Goal: Information Seeking & Learning: Check status

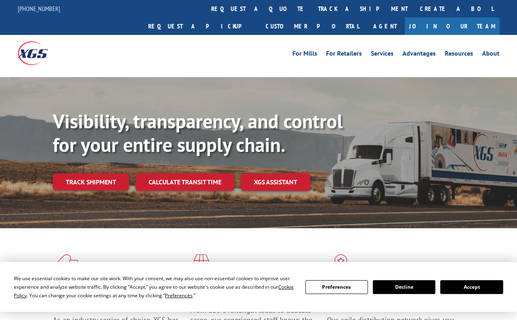
scroll to position [122, 0]
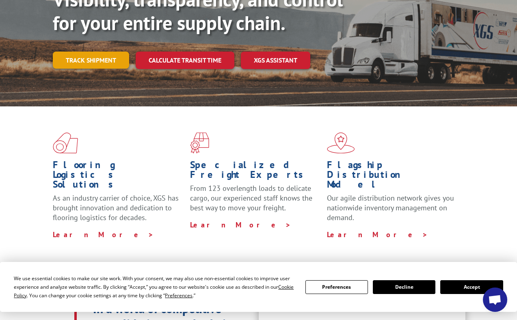
click at [84, 52] on link "Track shipment" at bounding box center [91, 60] width 76 height 17
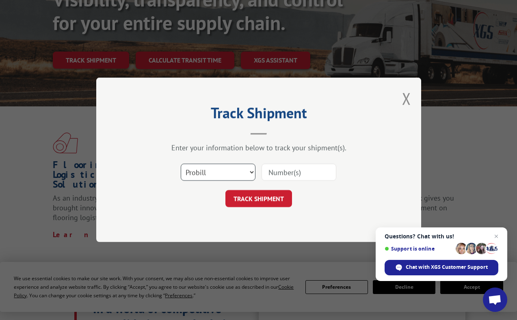
click at [246, 172] on select "Select category... Probill BOL PO" at bounding box center [218, 172] width 75 height 17
click at [297, 180] on input at bounding box center [299, 172] width 75 height 17
paste input "17002095"
type input "17002095"
click at [268, 200] on button "TRACK SHIPMENT" at bounding box center [259, 199] width 67 height 17
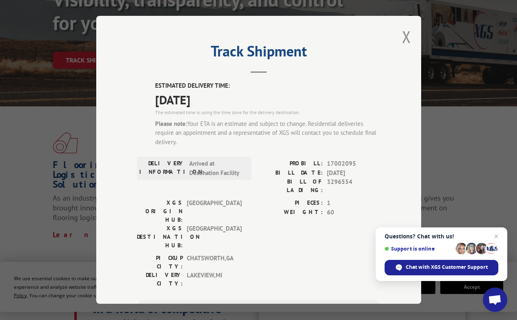
scroll to position [41, 0]
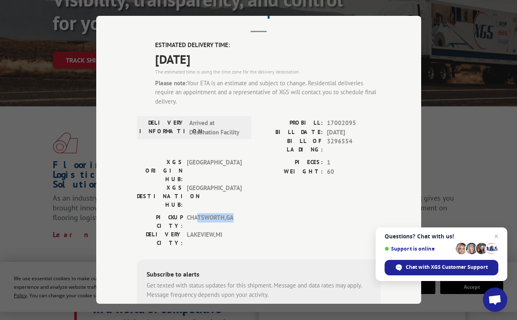
drag, startPoint x: 203, startPoint y: 185, endPoint x: 241, endPoint y: 185, distance: 37.8
click at [241, 213] on div "PICKUP CITY: [GEOGRAPHIC_DATA] , [GEOGRAPHIC_DATA]" at bounding box center [192, 221] width 110 height 17
click at [223, 230] on span "[GEOGRAPHIC_DATA] , [GEOGRAPHIC_DATA]" at bounding box center [214, 238] width 55 height 17
drag, startPoint x: 189, startPoint y: 150, endPoint x: 219, endPoint y: 155, distance: 30.8
click at [219, 158] on span "[GEOGRAPHIC_DATA]" at bounding box center [214, 171] width 55 height 26
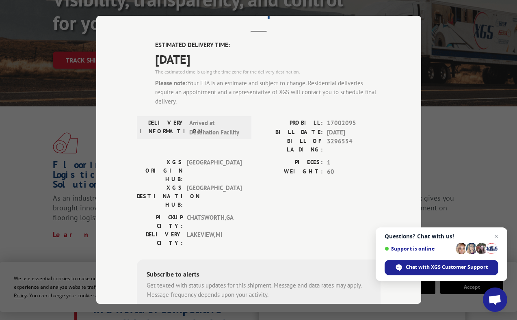
click at [195, 184] on span "[GEOGRAPHIC_DATA]" at bounding box center [214, 197] width 55 height 26
drag, startPoint x: 183, startPoint y: 163, endPoint x: 252, endPoint y: 163, distance: 69.5
click at [252, 163] on div "XGS ORIGIN HUB: TUNNEL HILL XGS DESTINATION HUB: [GEOGRAPHIC_DATA] PIECES: 1 WE…" at bounding box center [259, 185] width 244 height 55
click at [213, 213] on span "CHATSWORTH , [GEOGRAPHIC_DATA]" at bounding box center [214, 221] width 55 height 17
click at [63, 184] on div "Track Shipment ESTIMATED DELIVERY TIME: [DATE] The estimated time is using the …" at bounding box center [258, 160] width 517 height 320
